Goal: Information Seeking & Learning: Find specific fact

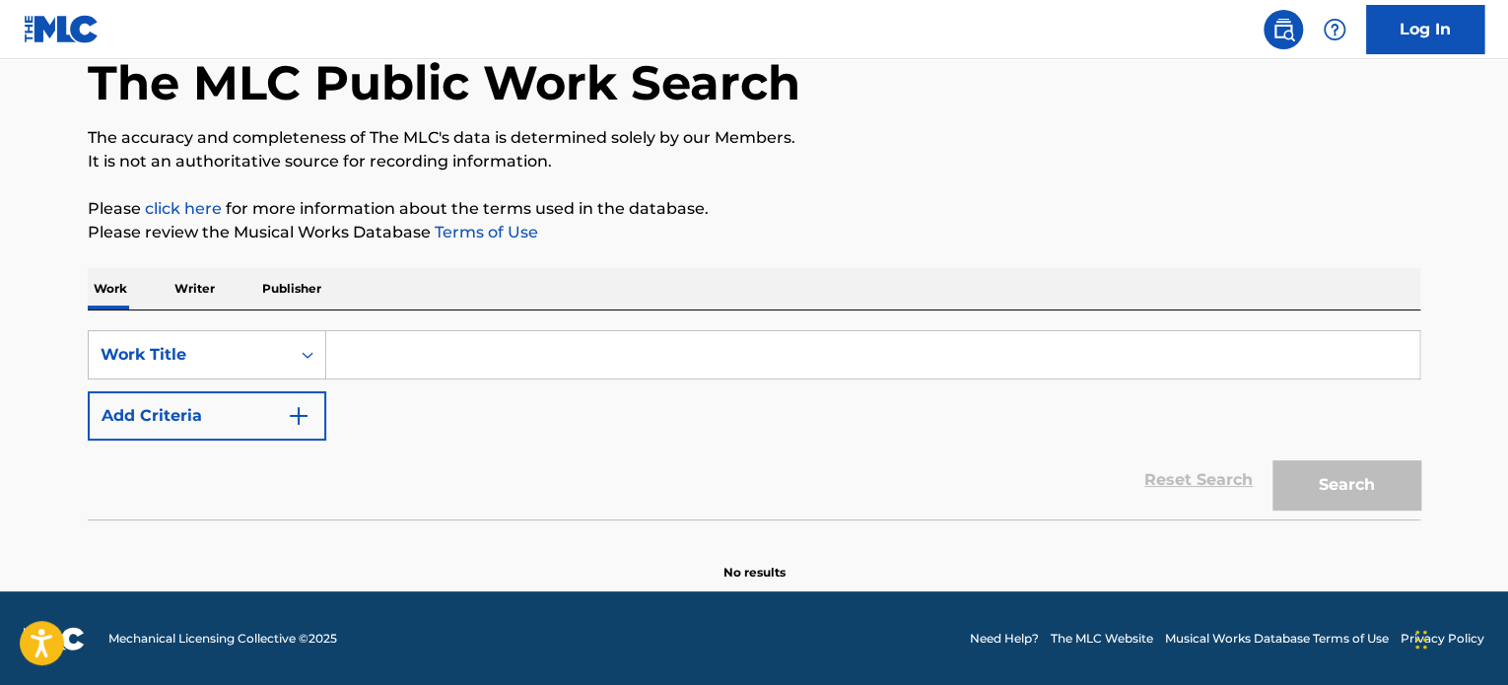
click at [470, 350] on input "Search Form" at bounding box center [872, 354] width 1093 height 47
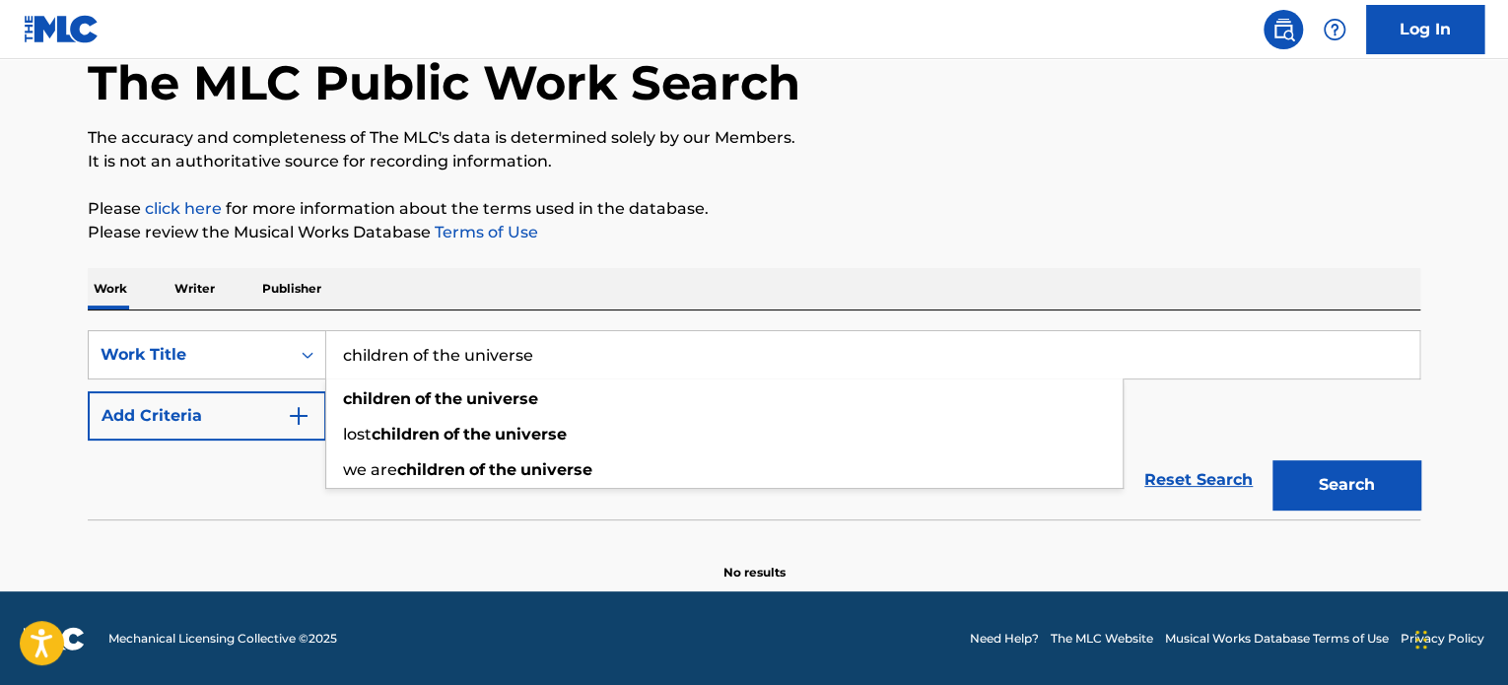
type input "children of the universe"
click at [1273, 460] on button "Search" at bounding box center [1347, 484] width 148 height 49
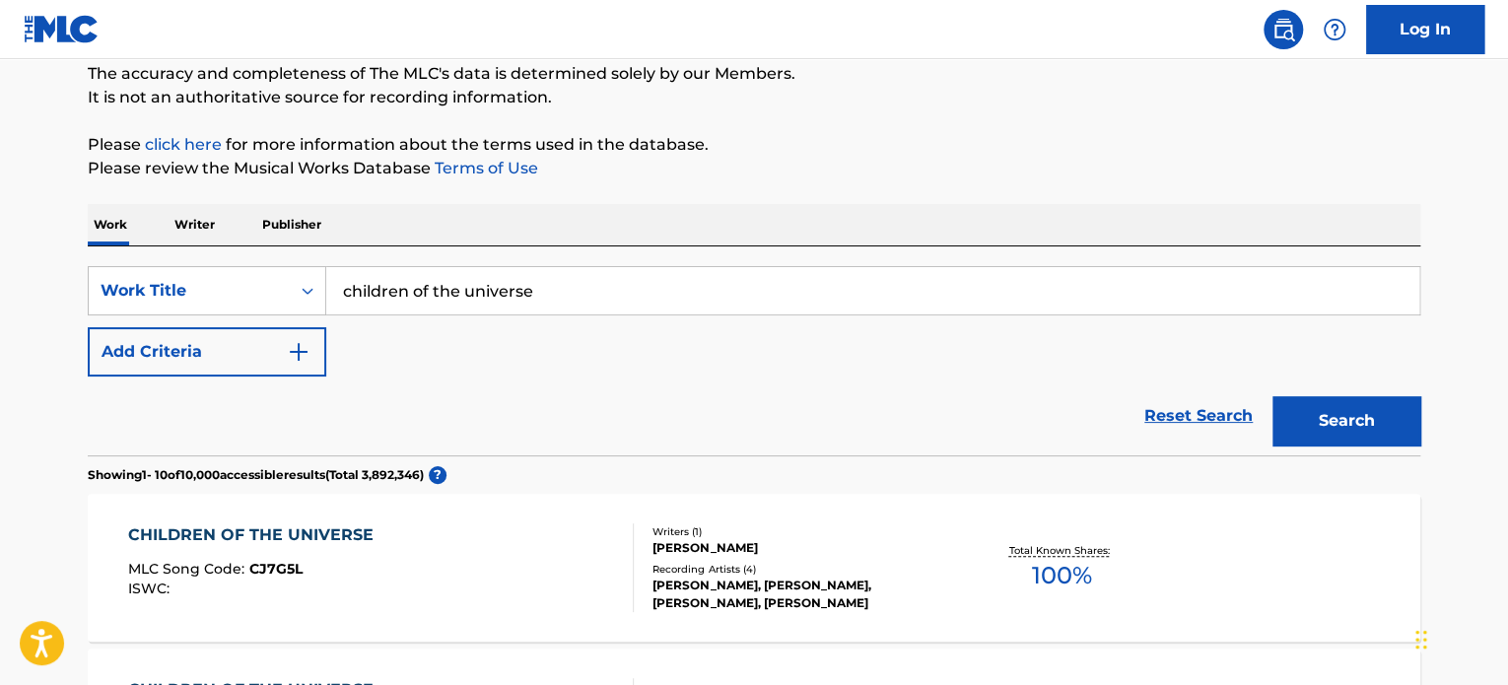
scroll to position [306, 0]
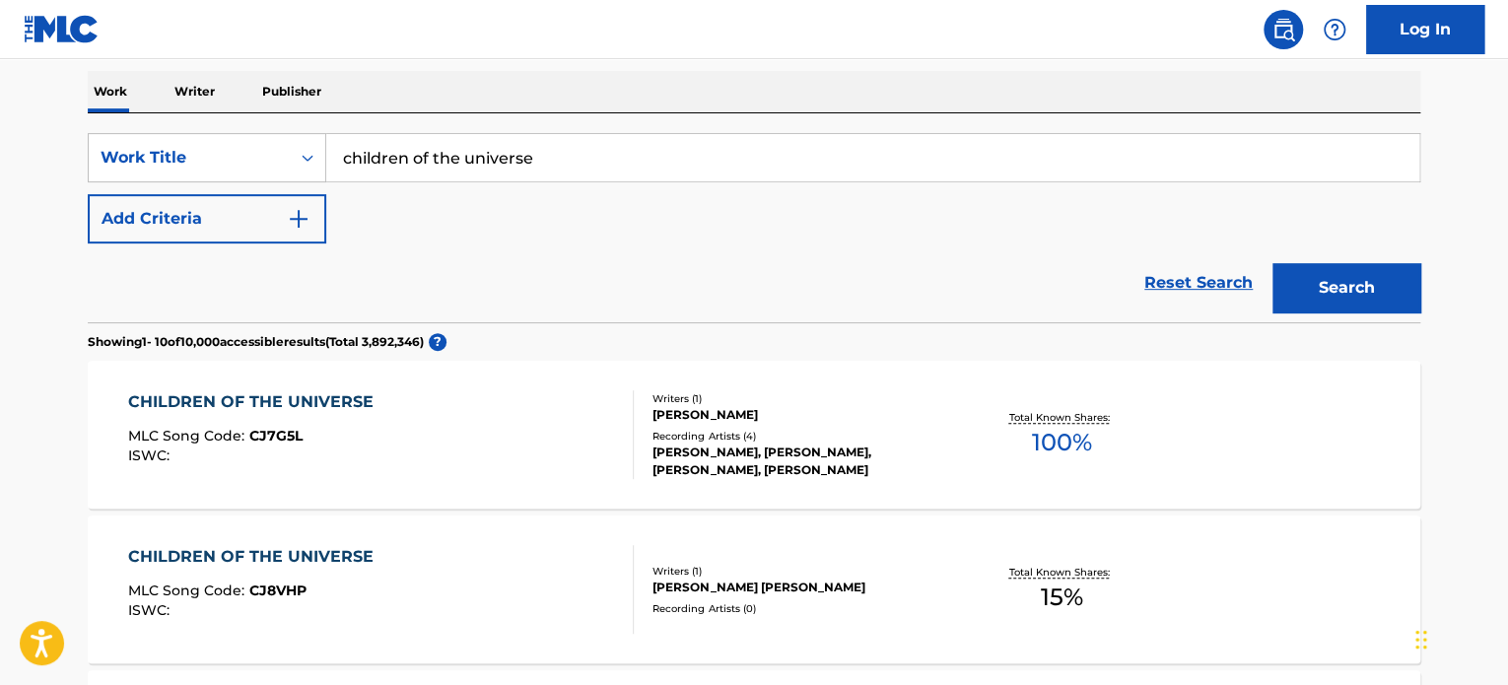
click at [264, 224] on button "Add Criteria" at bounding box center [207, 218] width 239 height 49
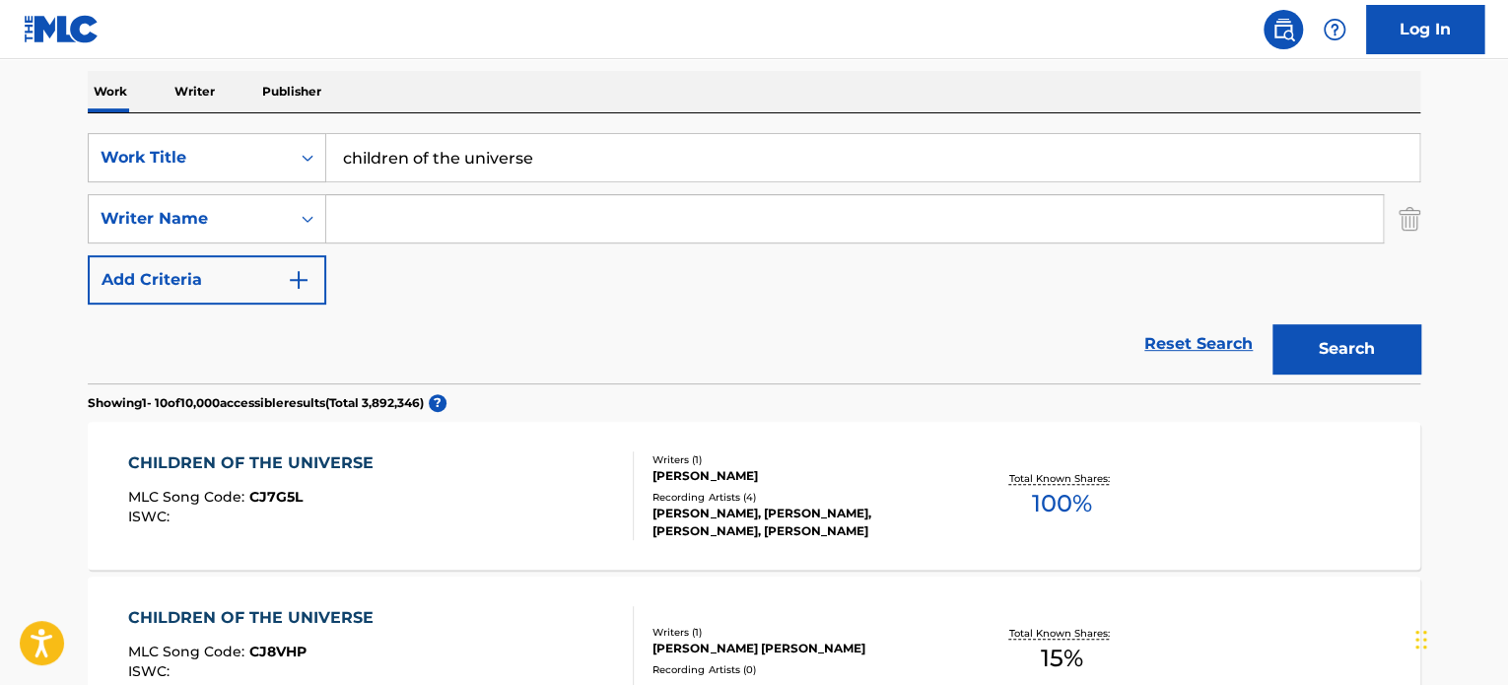
click at [544, 202] on input "Search Form" at bounding box center [854, 218] width 1057 height 47
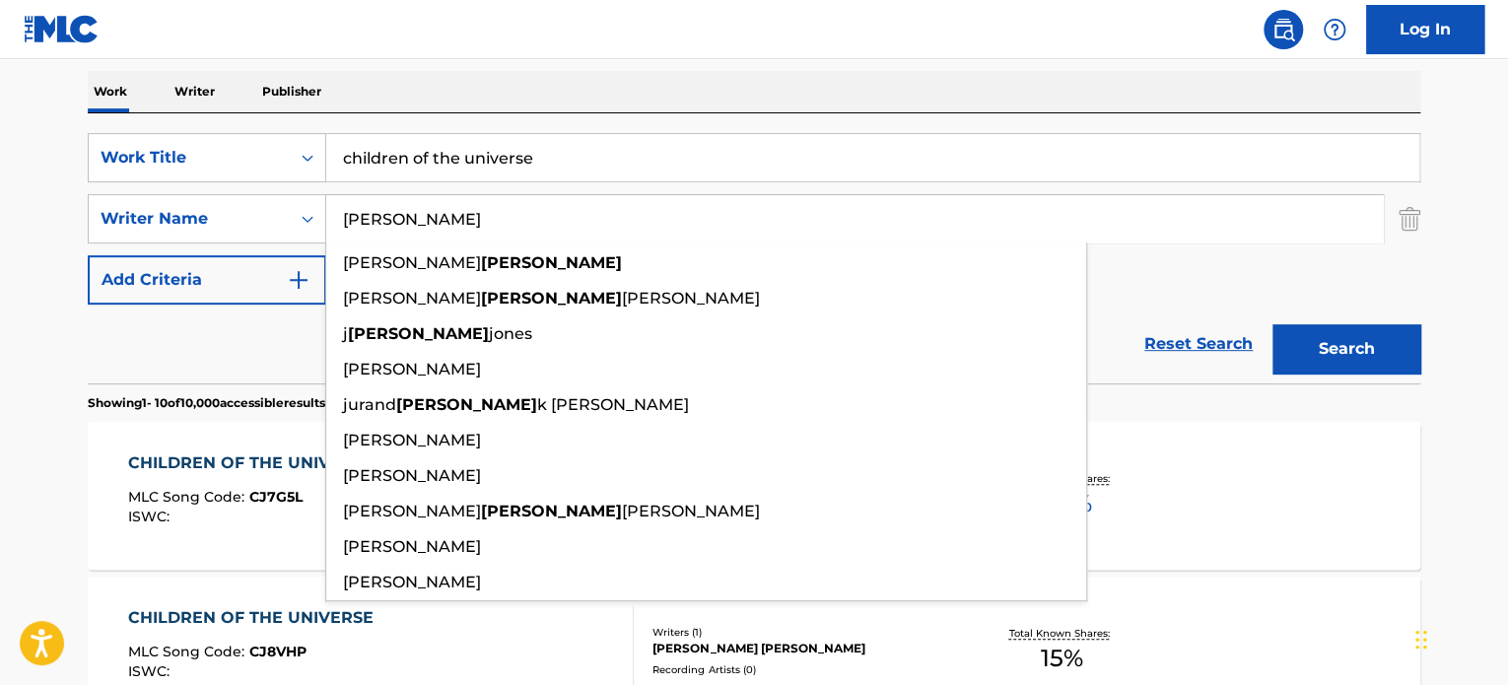
type input "[PERSON_NAME]"
click at [1273, 324] on button "Search" at bounding box center [1347, 348] width 148 height 49
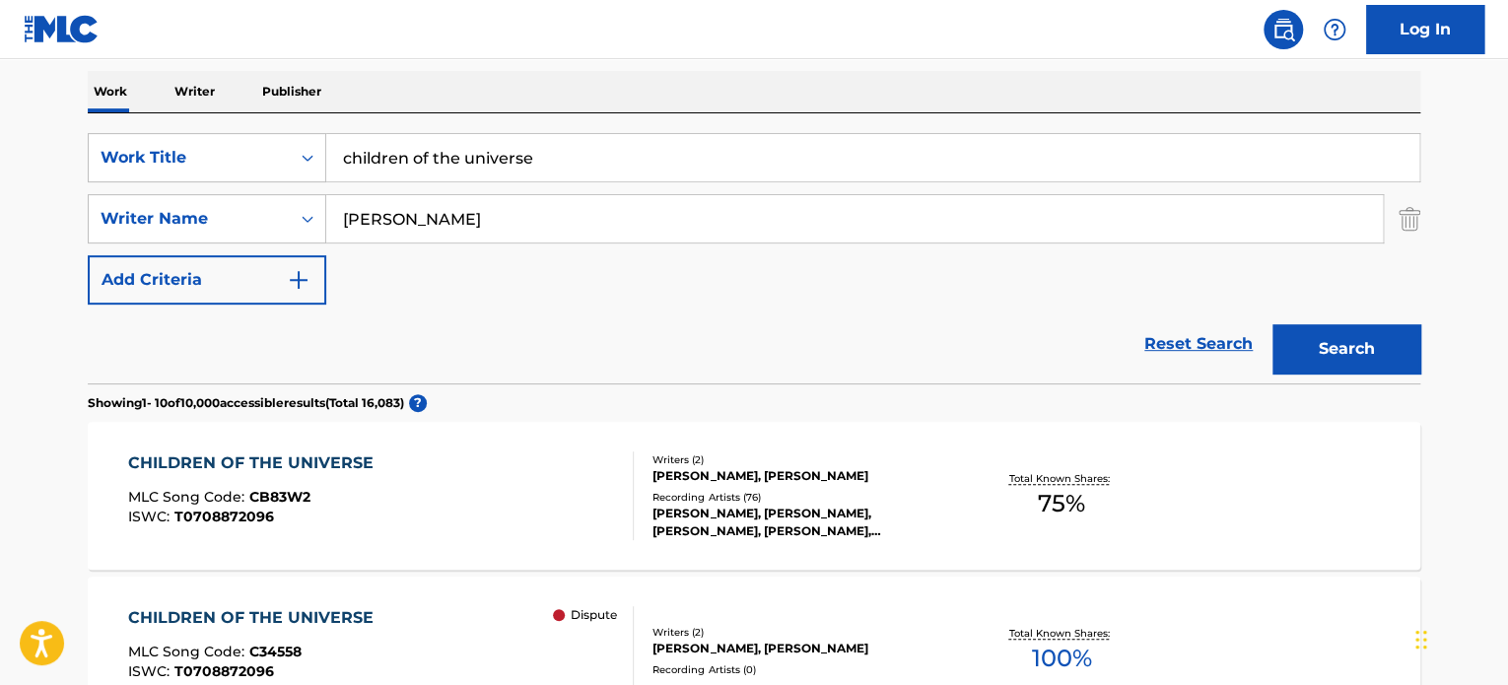
click at [507, 476] on div "CHILDREN OF THE UNIVERSE MLC Song Code : CB83W2 ISWC : T0708872096" at bounding box center [381, 496] width 507 height 89
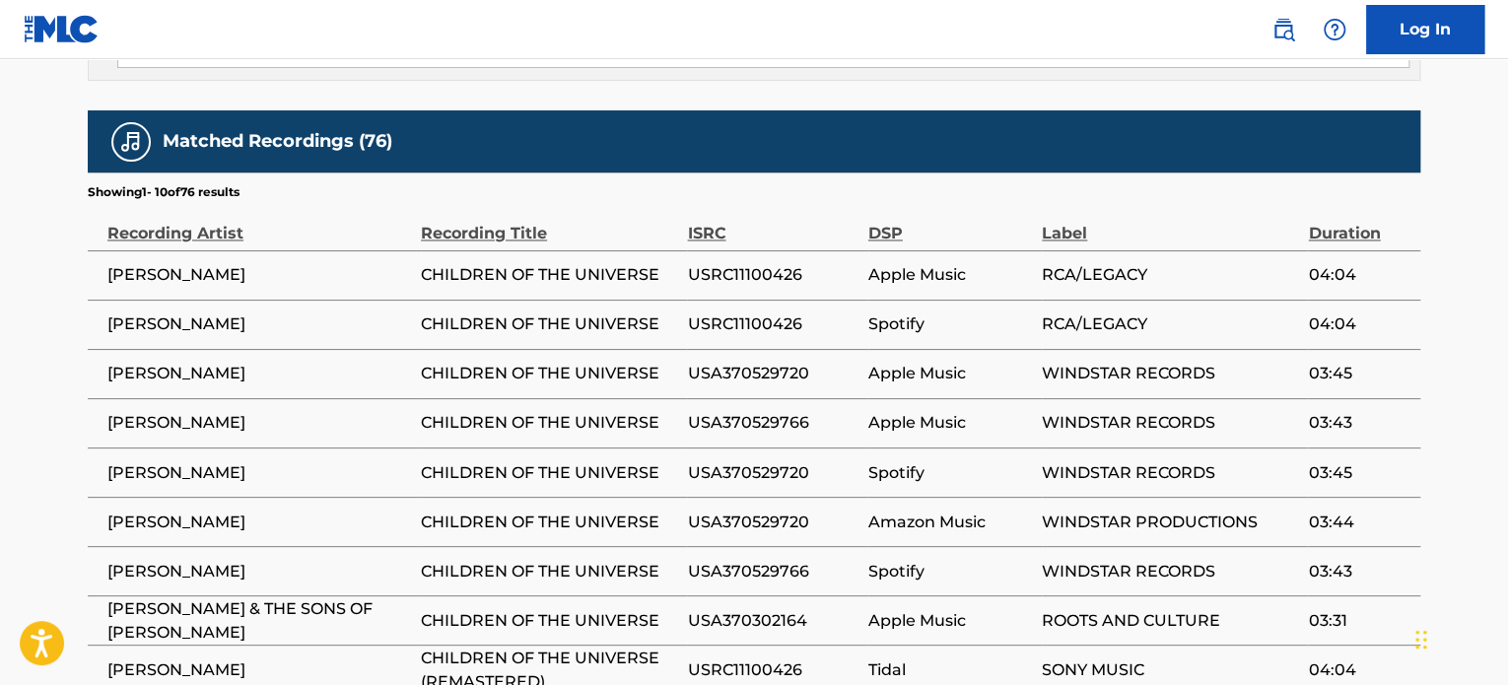
scroll to position [1185, 0]
